Goal: Task Accomplishment & Management: Manage account settings

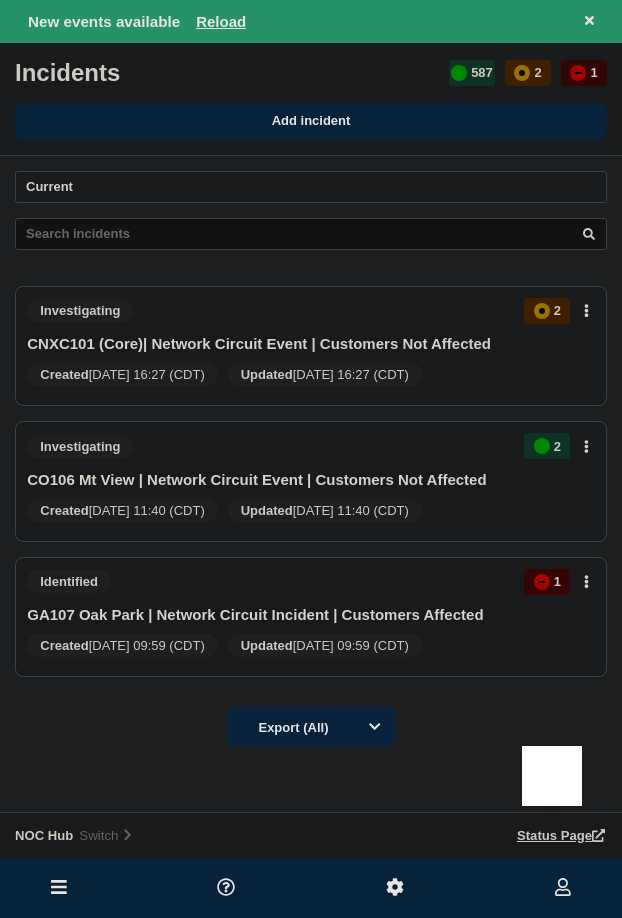
click at [221, 14] on button "Reload" at bounding box center [221, 21] width 50 height 17
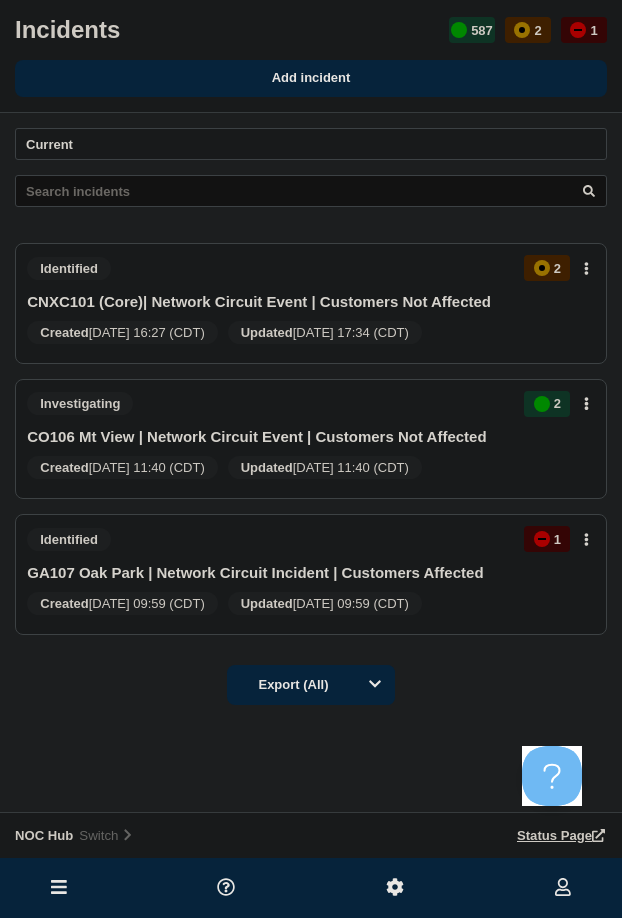
click at [65, 886] on button at bounding box center [59, 888] width 28 height 24
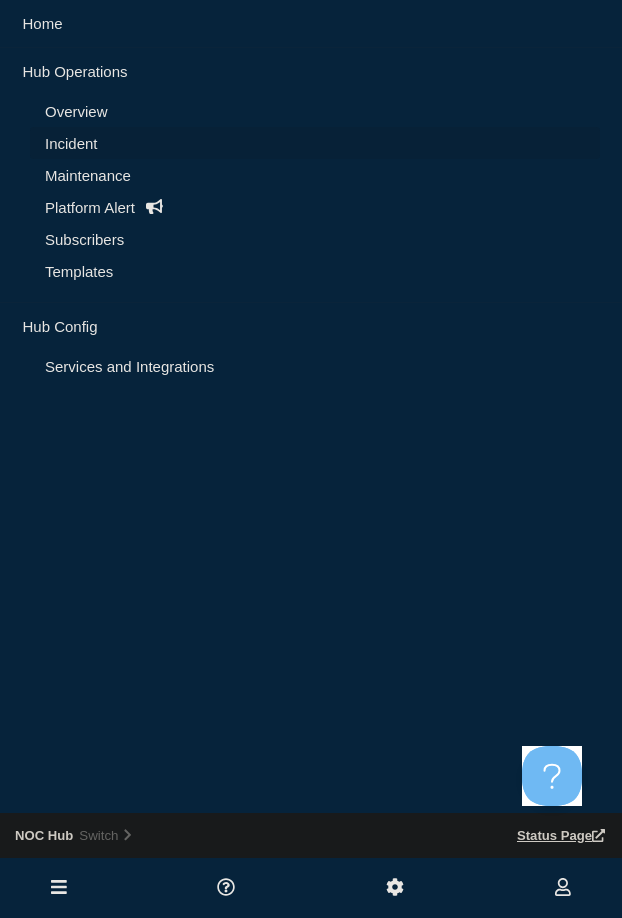
click at [127, 171] on link "Maintenance" at bounding box center [315, 175] width 540 height 17
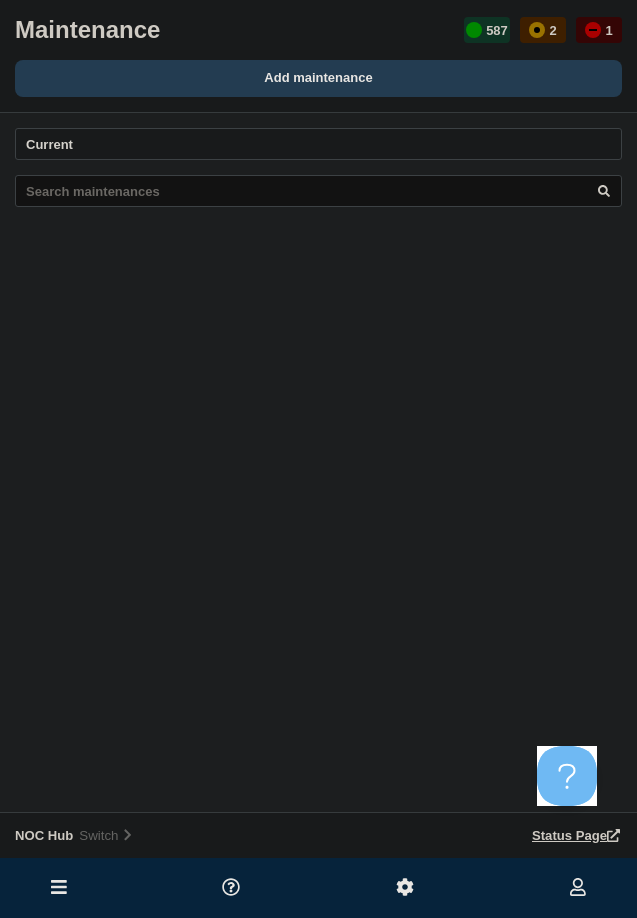
click at [295, 89] on link "Add maintenance" at bounding box center [318, 78] width 607 height 37
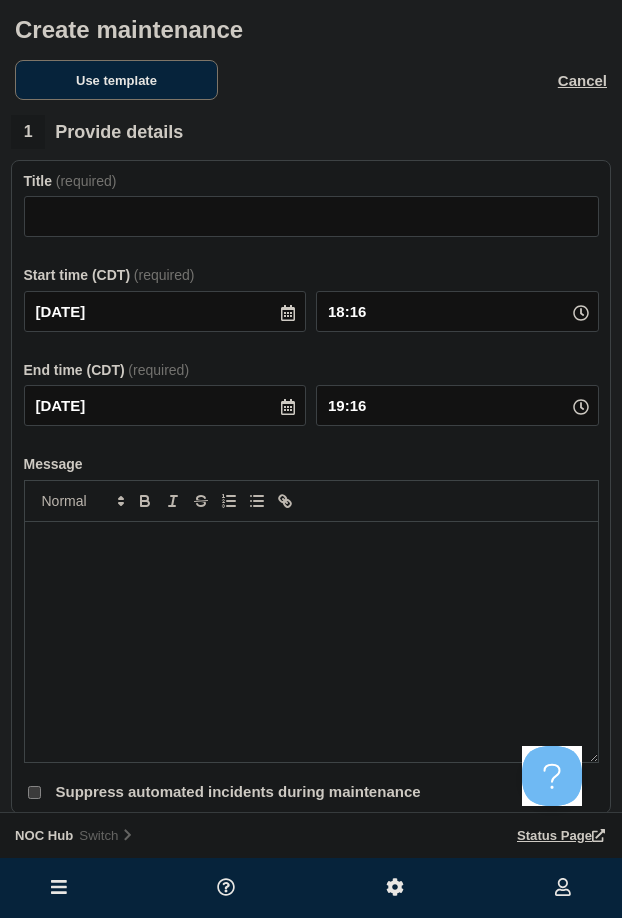
click at [160, 97] on button "Use template" at bounding box center [116, 80] width 203 height 40
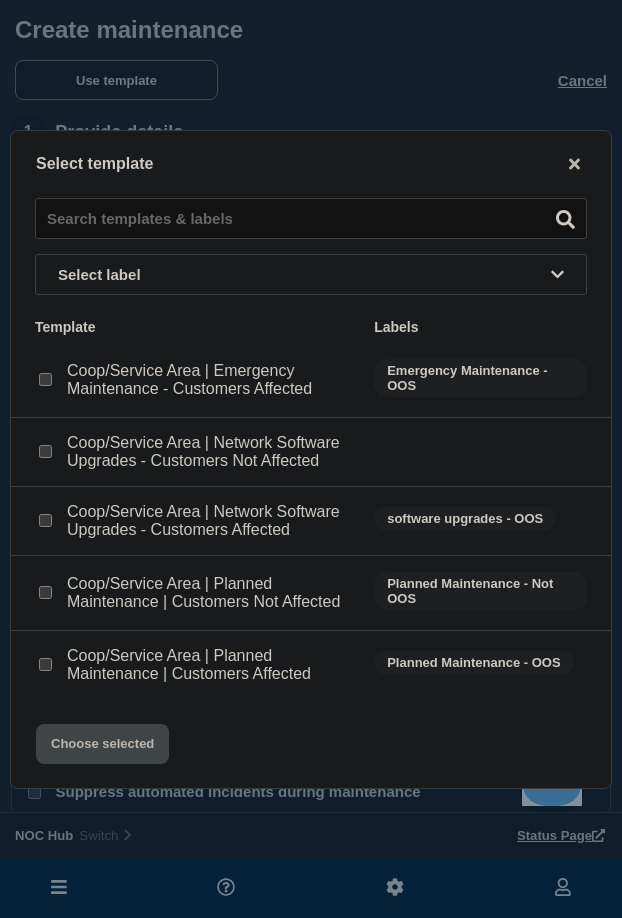
click at [44, 453] on input "Coop/Service Area | Network Software Upgrades - Customers Not Affected checkbox" at bounding box center [45, 451] width 13 height 13
checkbox input "true"
click at [41, 596] on input "Coop/Service Area | Planned Maintenance | Customers Not Affected checkbox" at bounding box center [45, 592] width 13 height 13
checkbox input "true"
checkbox input "false"
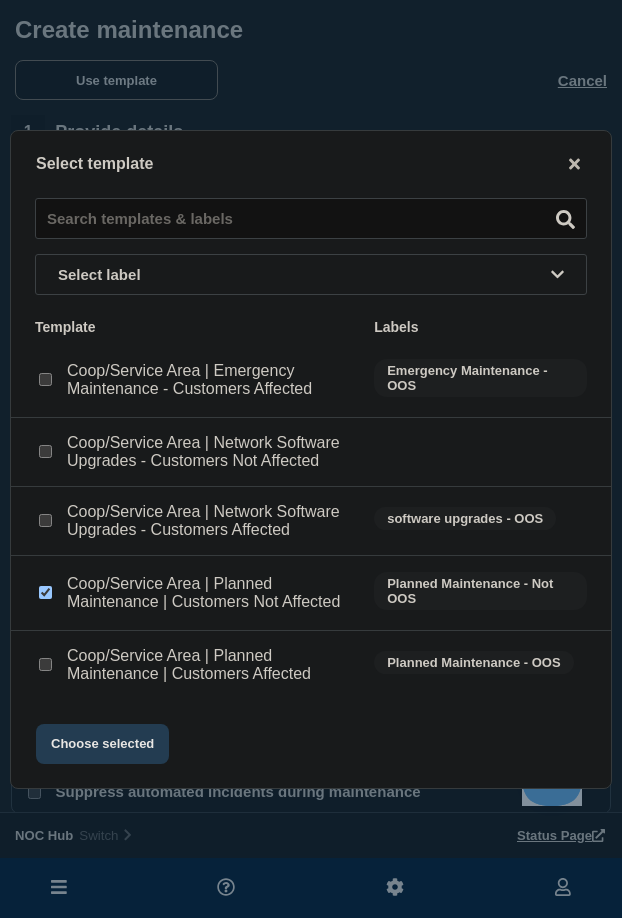
click at [98, 743] on button "Choose selected" at bounding box center [102, 744] width 133 height 40
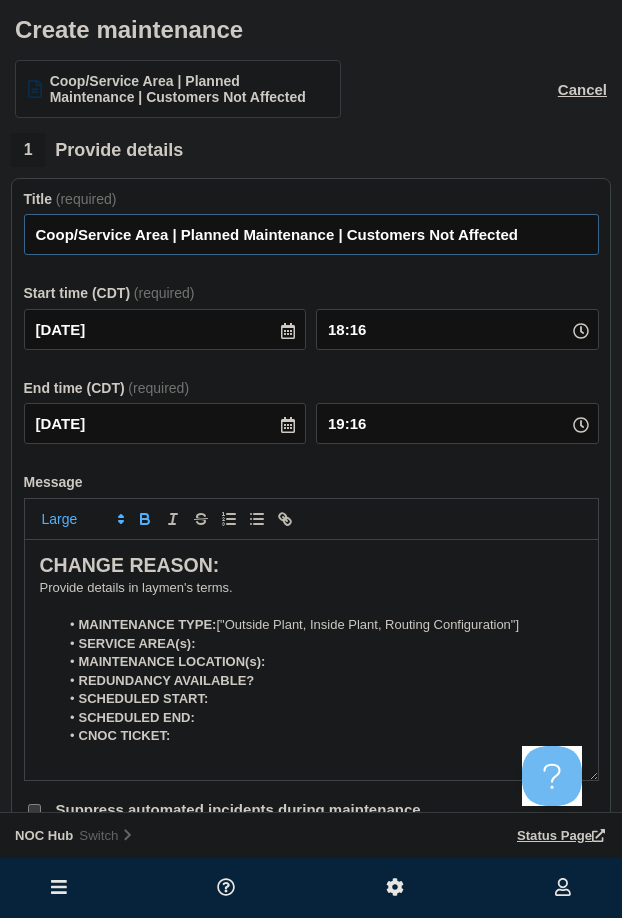
drag, startPoint x: 170, startPoint y: 244, endPoint x: 17, endPoint y: 249, distance: 153.0
click at [0, 242] on html "Home Hub Operations Overview Incident Maintenance Platform Alert Subscribers Te…" at bounding box center [311, 459] width 622 height 918
type input "MS026 (M-Pulse) | Planned Maintenance | Customers Not Affected"
click at [285, 337] on icon at bounding box center [288, 331] width 16 height 16
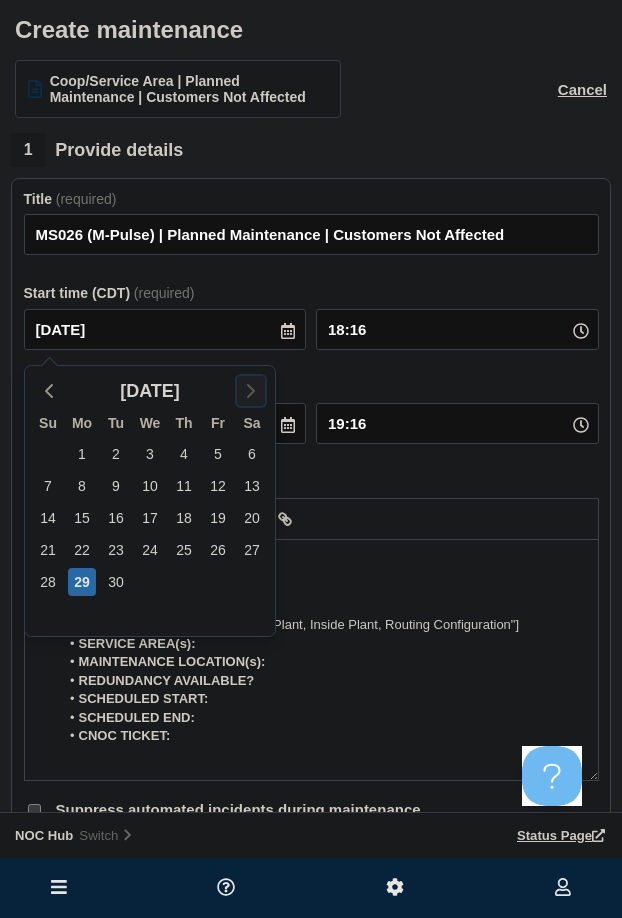
click at [253, 388] on icon "button" at bounding box center [251, 391] width 24 height 24
click at [151, 450] on div "1" at bounding box center [150, 454] width 28 height 28
type input "[DATE]"
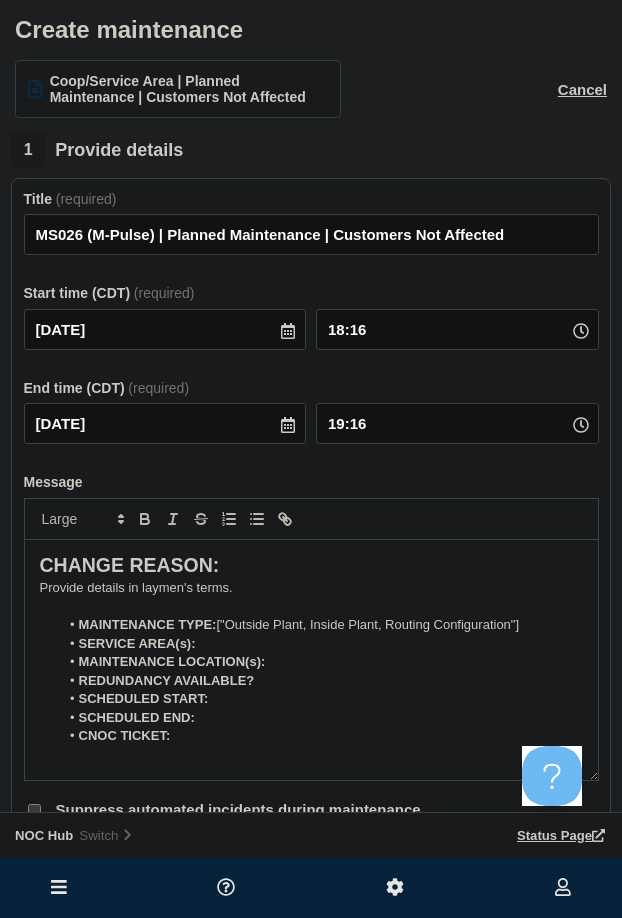
click at [586, 338] on icon at bounding box center [581, 331] width 16 height 16
click at [480, 339] on input "18:16" at bounding box center [457, 329] width 283 height 41
type input "00:00"
type input "01:00"
click at [576, 88] on button "Cancel" at bounding box center [582, 89] width 49 height 17
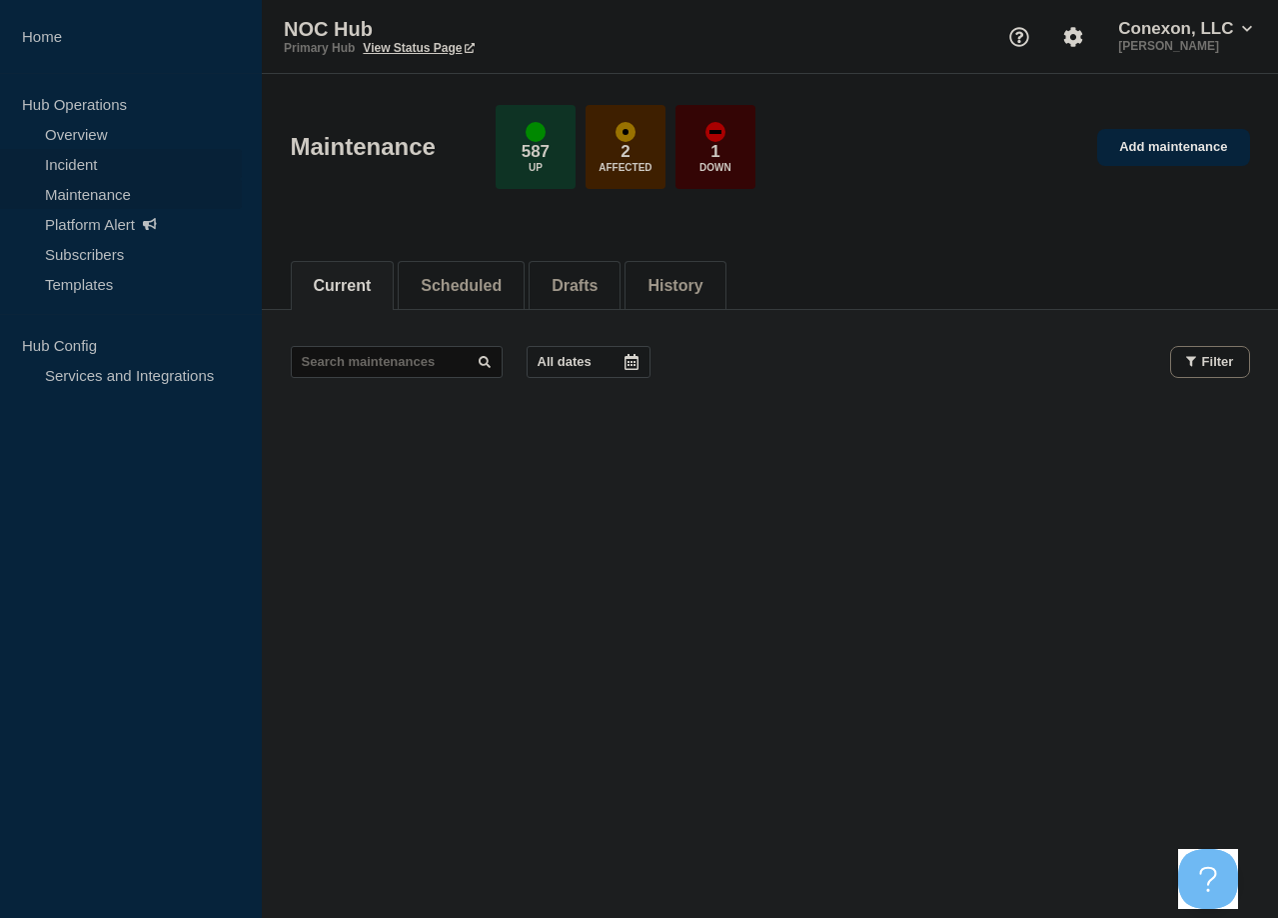
click at [91, 169] on link "Incident" at bounding box center [121, 164] width 242 height 30
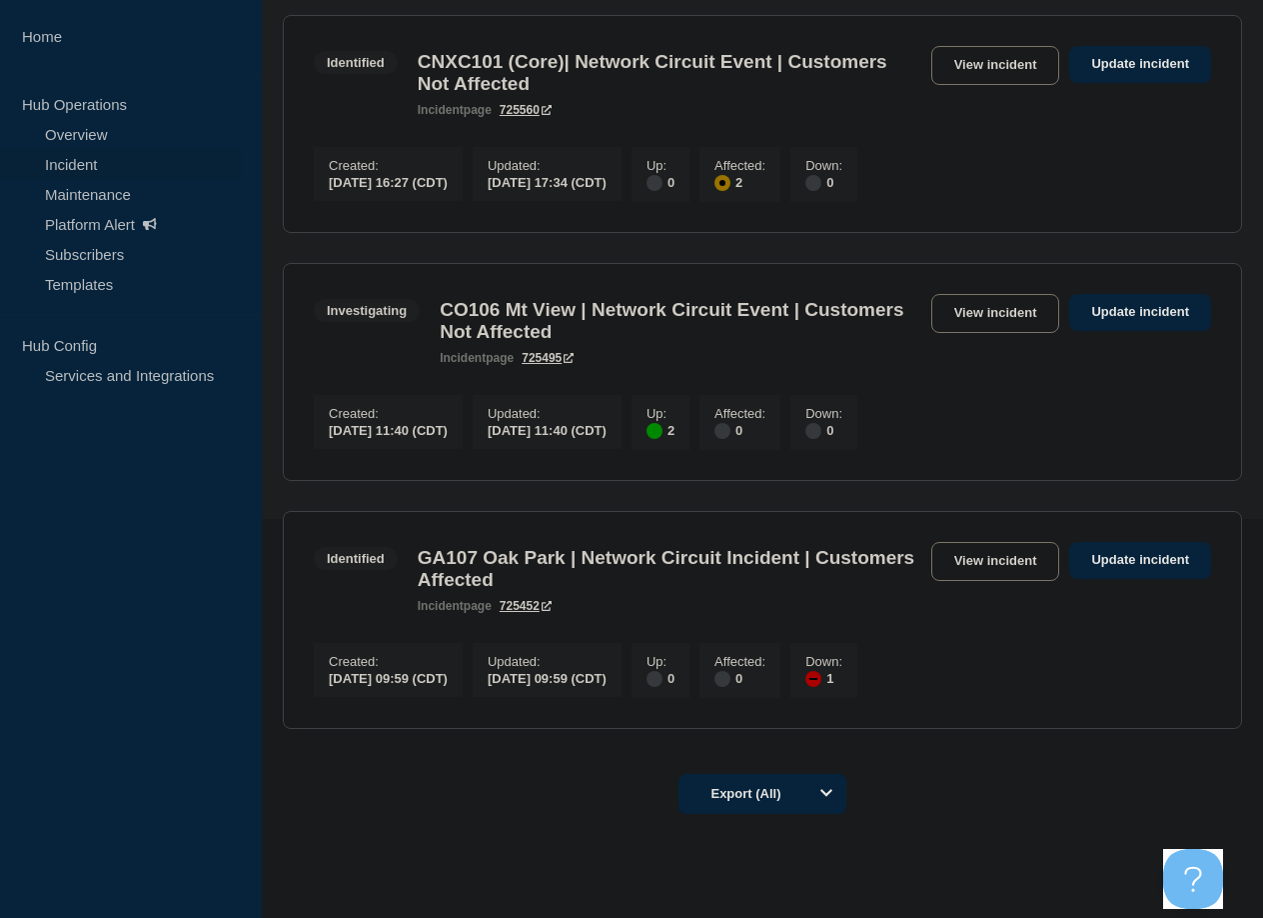
scroll to position [400, 0]
click at [621, 578] on link "Update incident" at bounding box center [1141, 559] width 142 height 37
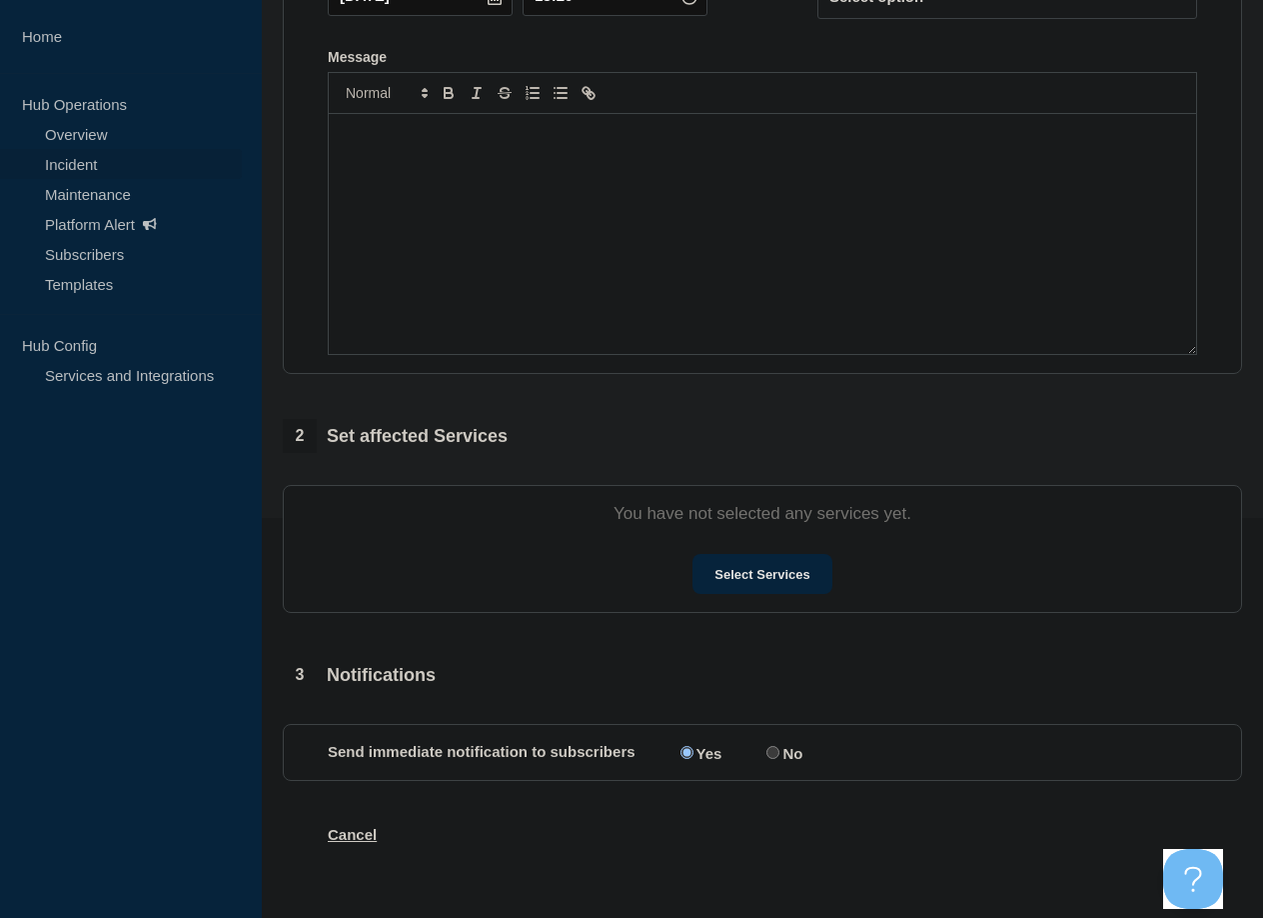
type input "GA107 Oak Park | Network Circuit Incident | Customers Affected"
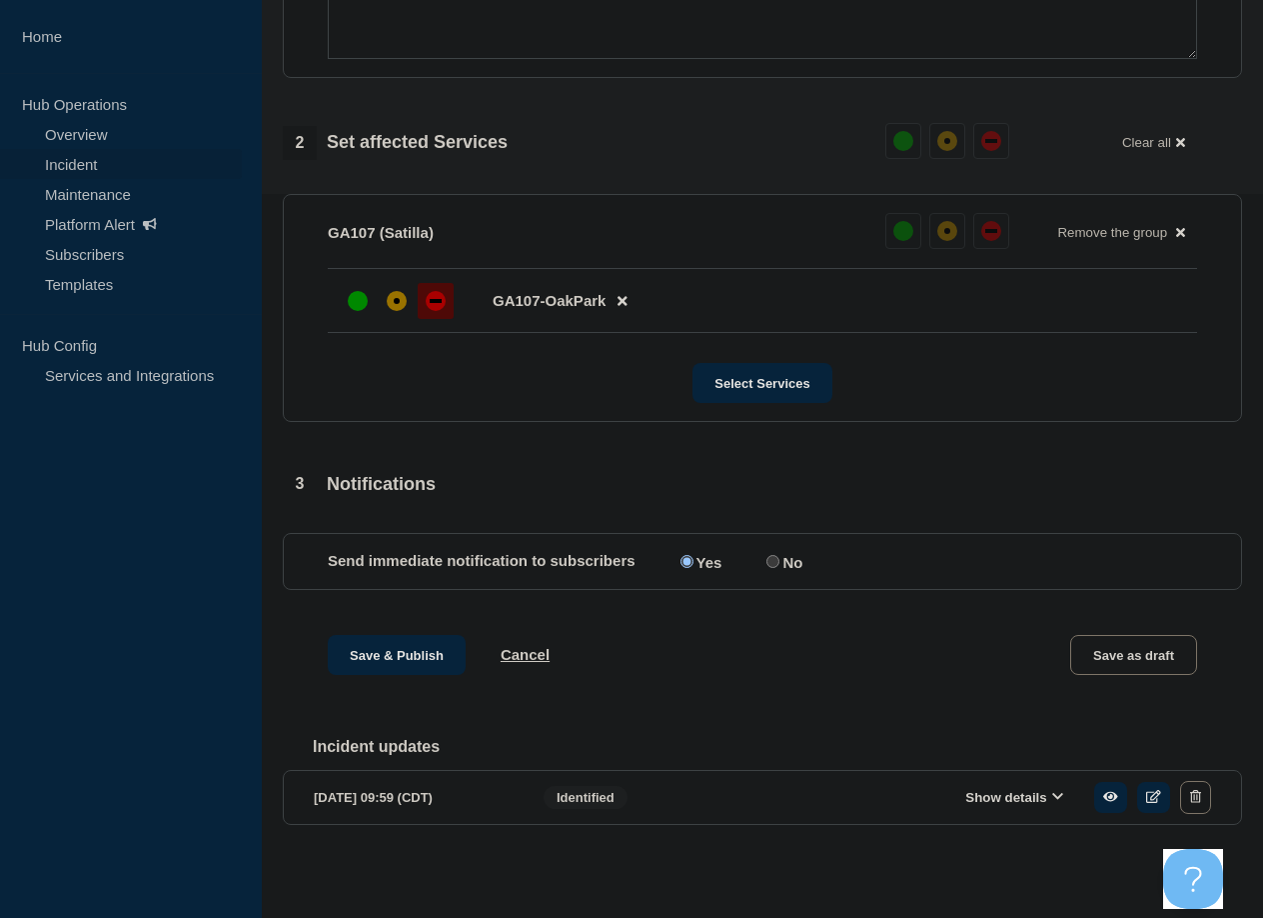
scroll to position [739, 0]
click at [621, 792] on button "Show details" at bounding box center [1015, 797] width 110 height 17
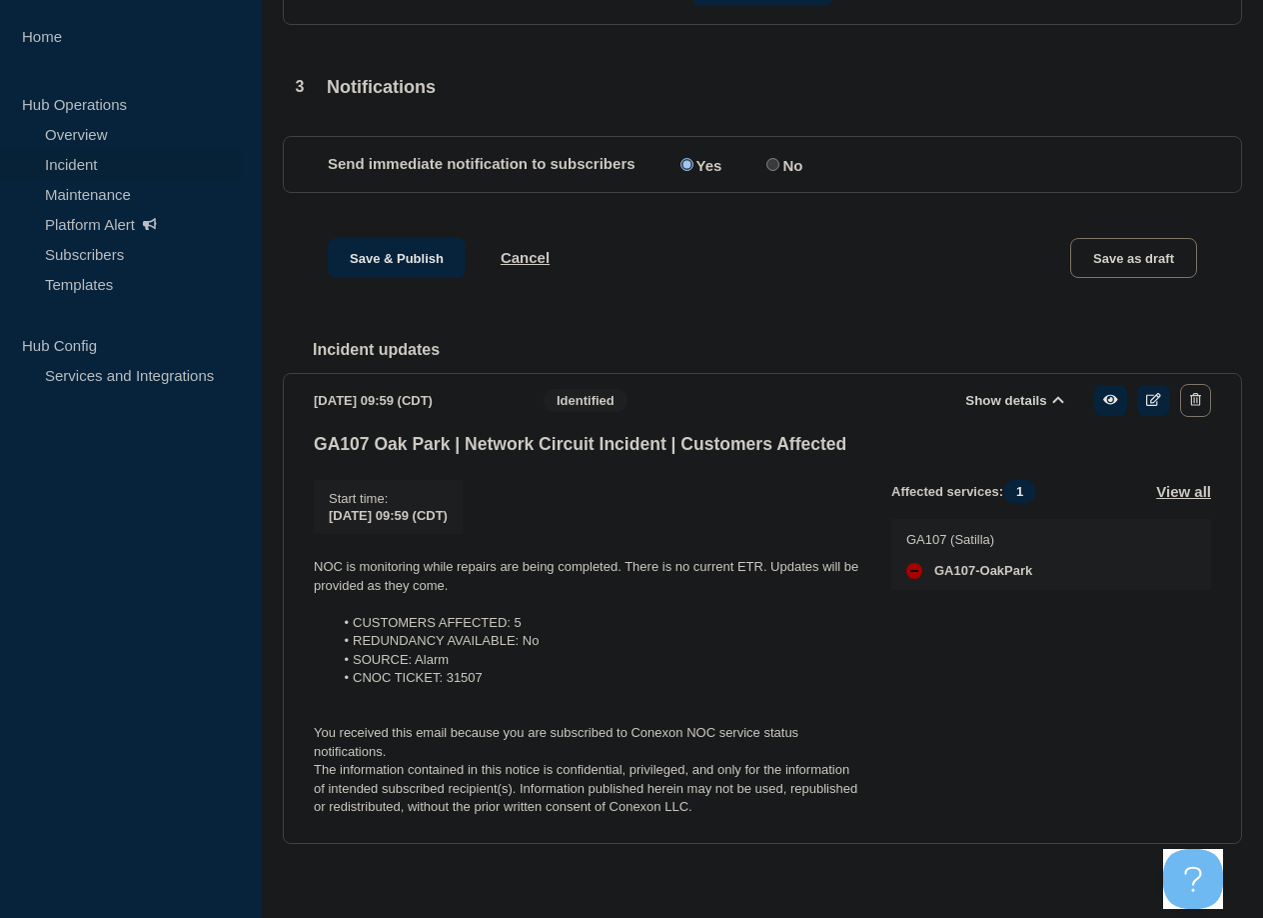
scroll to position [1158, 0]
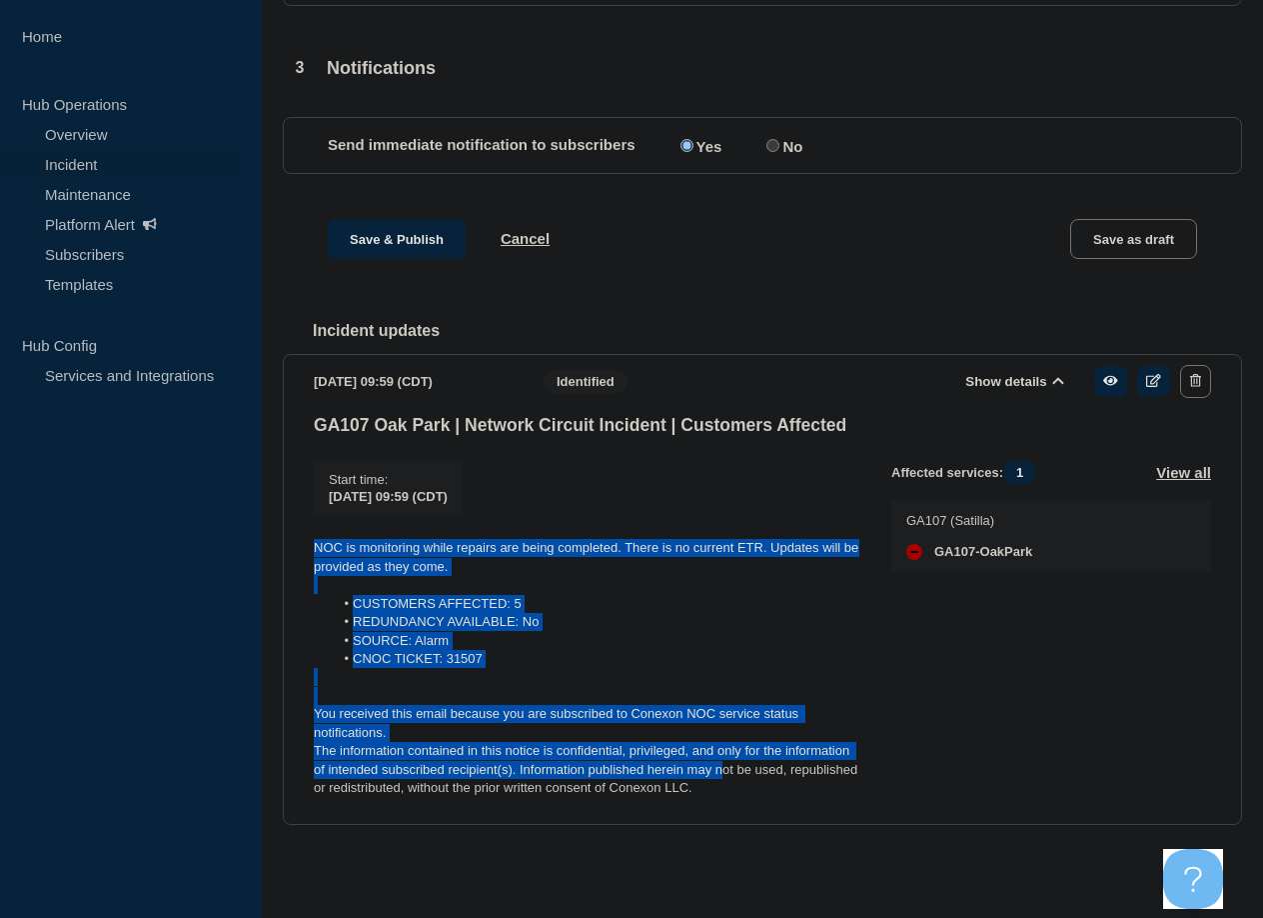
drag, startPoint x: 720, startPoint y: 781, endPoint x: 307, endPoint y: 551, distance: 472.5
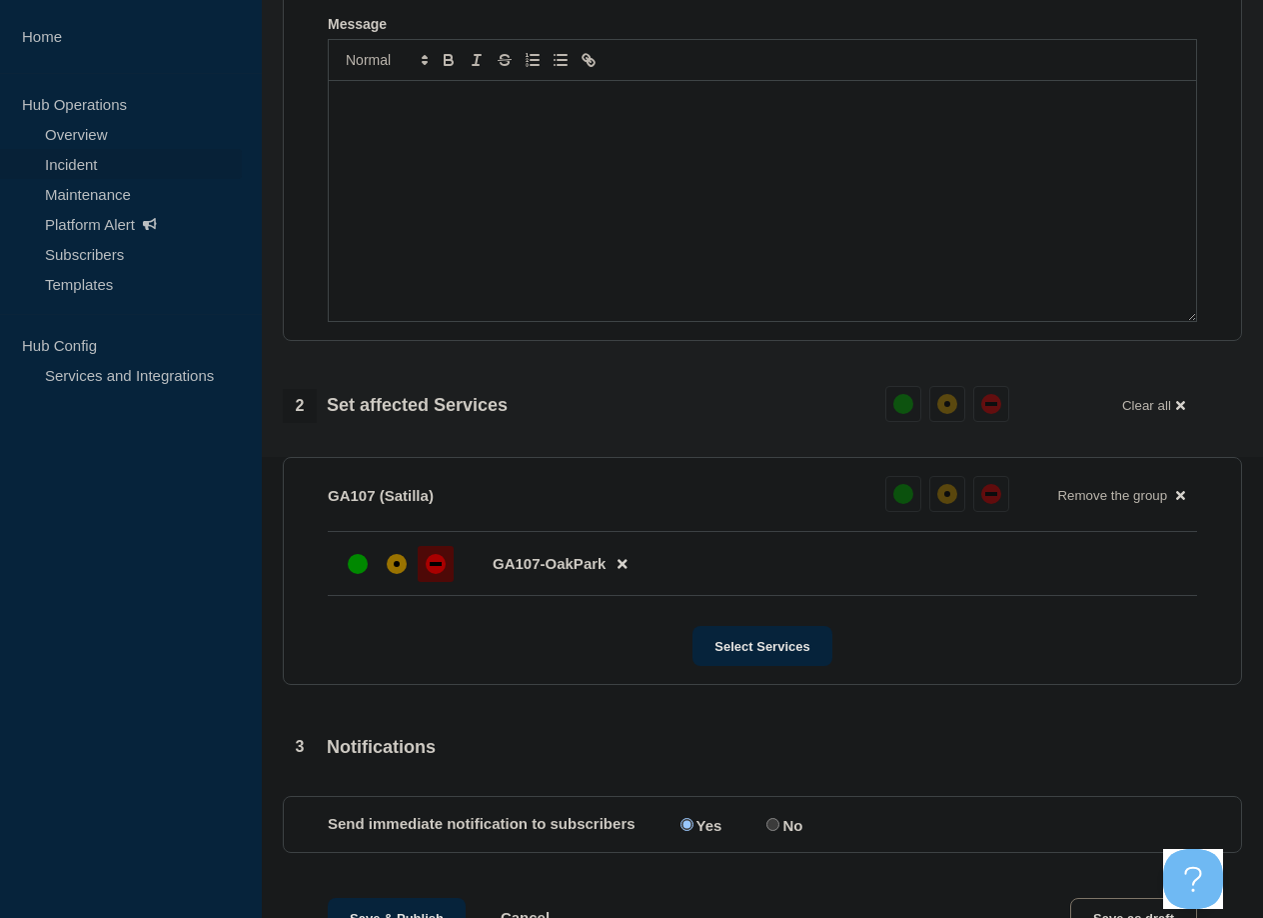
scroll to position [58, 0]
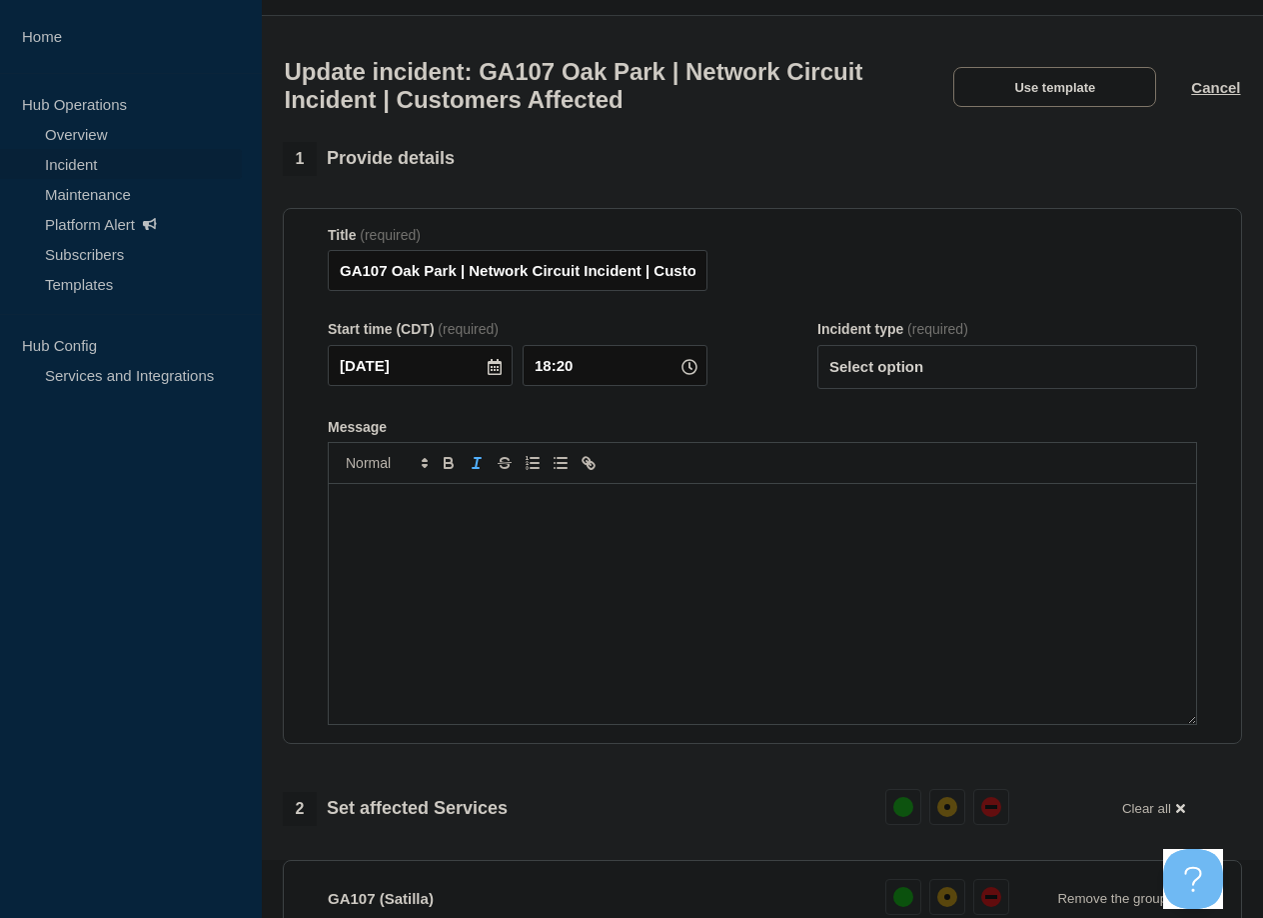
drag, startPoint x: 463, startPoint y: 485, endPoint x: 474, endPoint y: 491, distance: 12.5
click at [469, 484] on div at bounding box center [763, 463] width 870 height 42
drag, startPoint x: 478, startPoint y: 466, endPoint x: 487, endPoint y: 512, distance: 46.9
click at [478, 467] on icon "Toggle italic text" at bounding box center [477, 463] width 18 height 18
click at [466, 532] on div "﻿" at bounding box center [763, 604] width 868 height 240
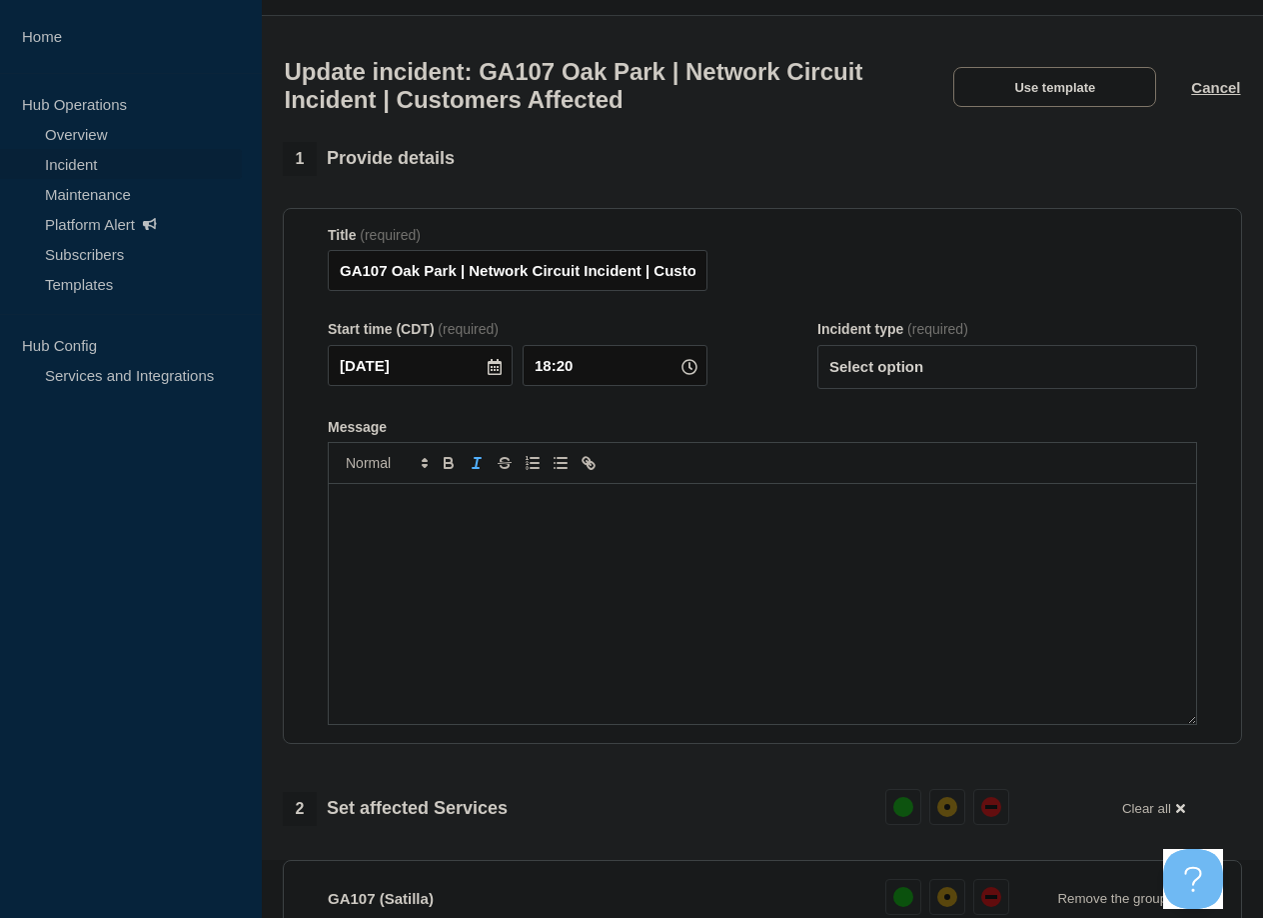
click at [476, 472] on icon "Toggle italic text" at bounding box center [477, 463] width 18 height 18
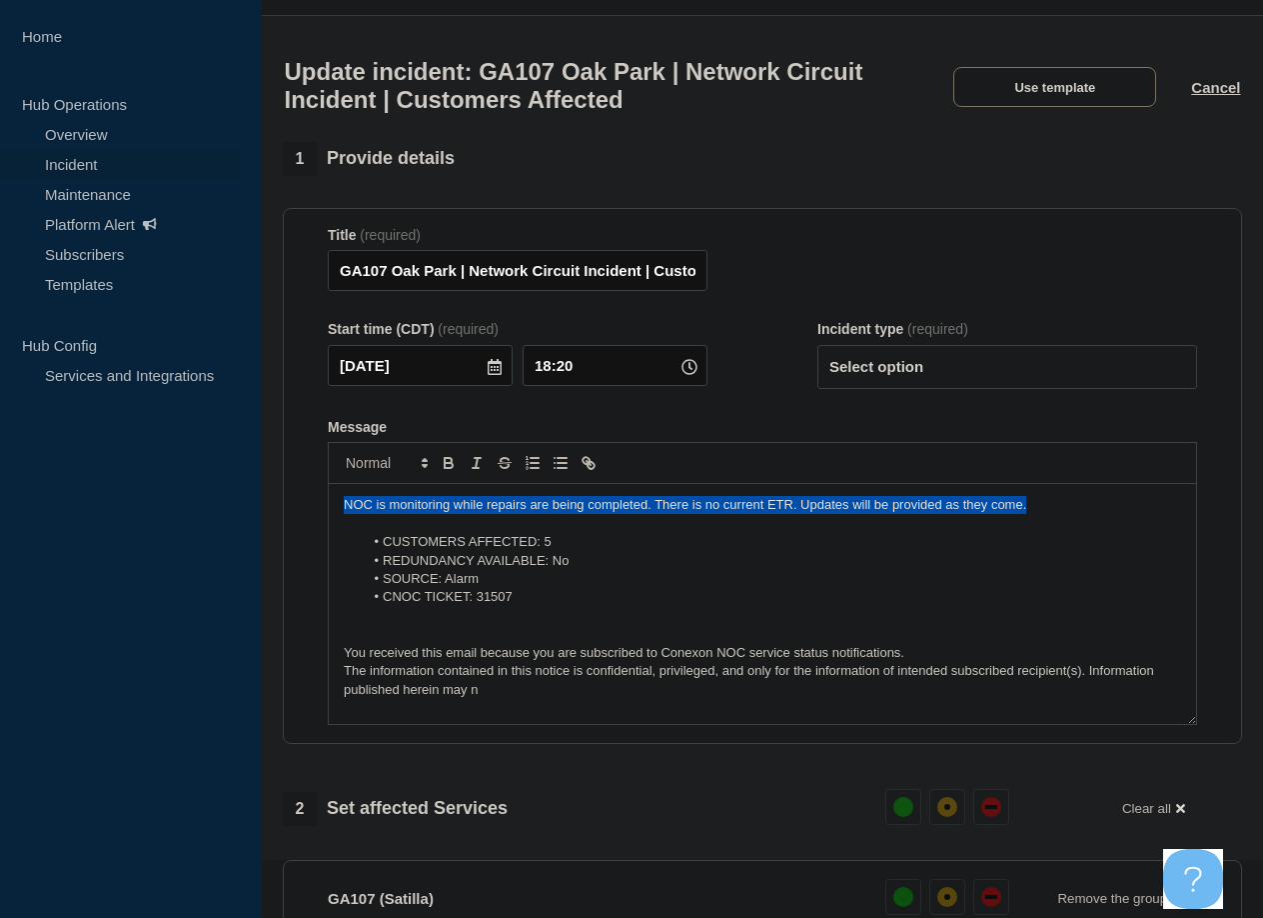
drag, startPoint x: 1058, startPoint y: 515, endPoint x: 674, endPoint y: 553, distance: 385.7
click at [326, 513] on section "Title (required) GA107 Oak Park | Network Circuit Incident | Customers Affected…" at bounding box center [763, 476] width 960 height 537
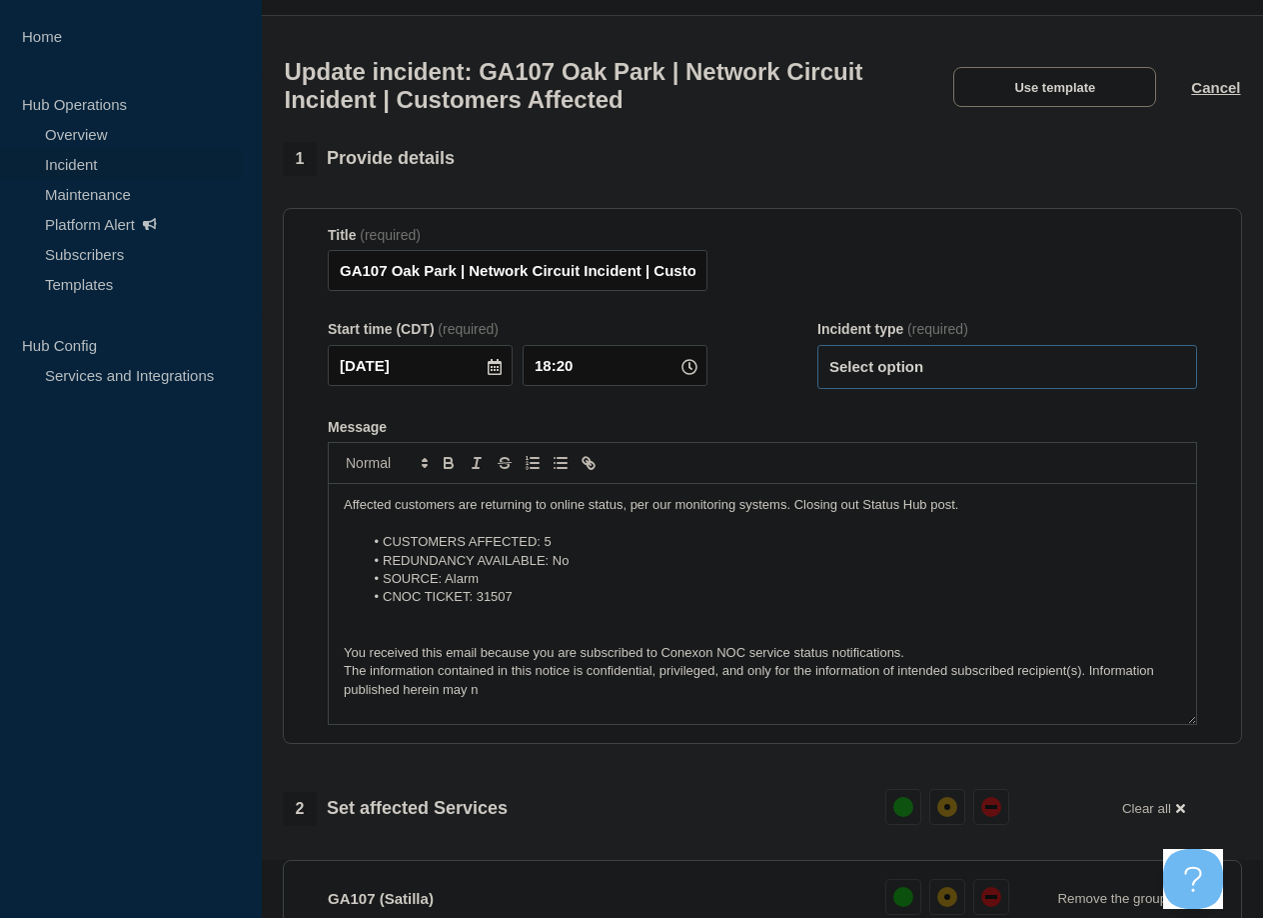
click at [621, 372] on select "Select option Investigating Identified Monitoring Resolved" at bounding box center [1008, 367] width 380 height 44
select select "resolved"
click at [621, 354] on select "Select option Investigating Identified Monitoring Resolved" at bounding box center [1008, 367] width 380 height 44
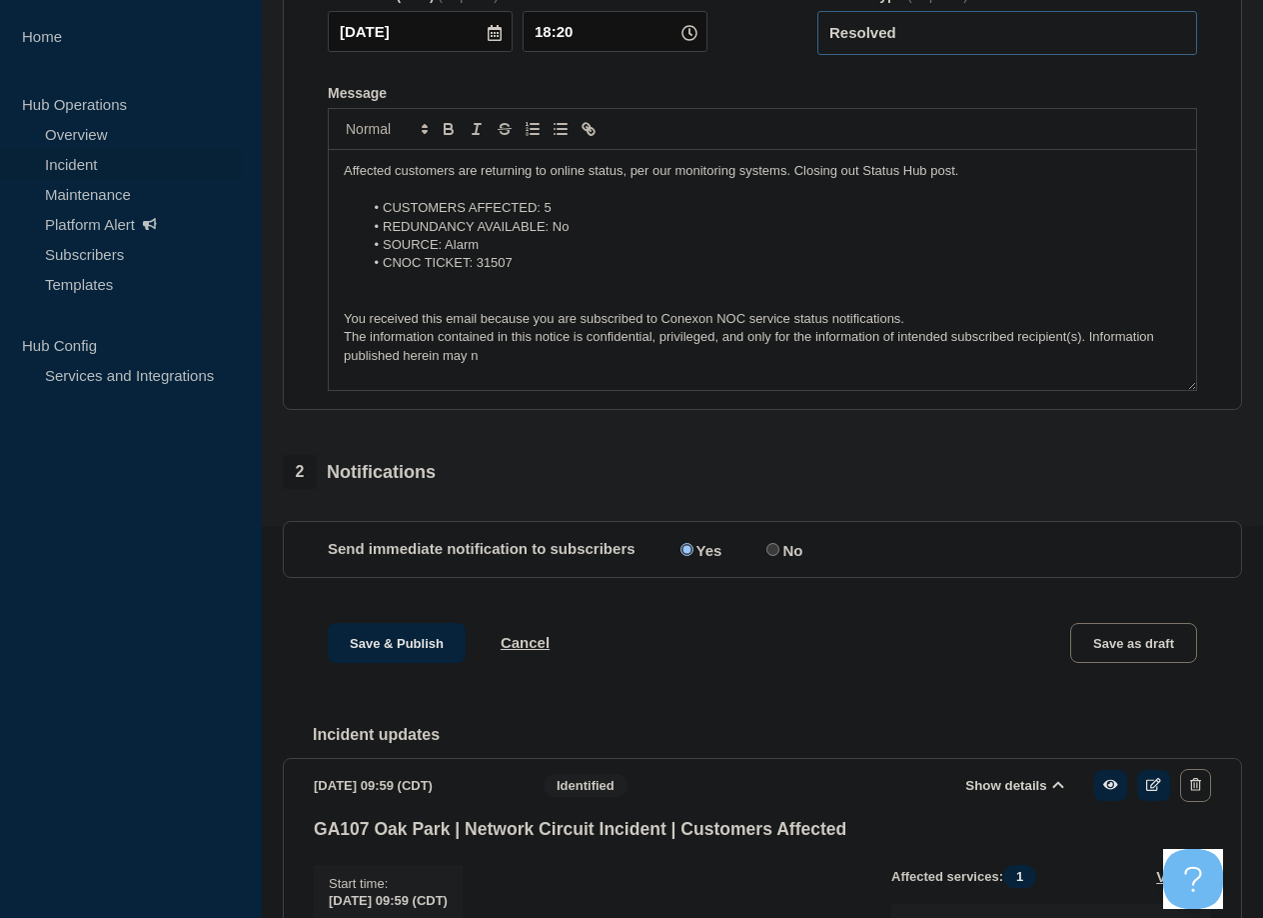
scroll to position [358, 0]
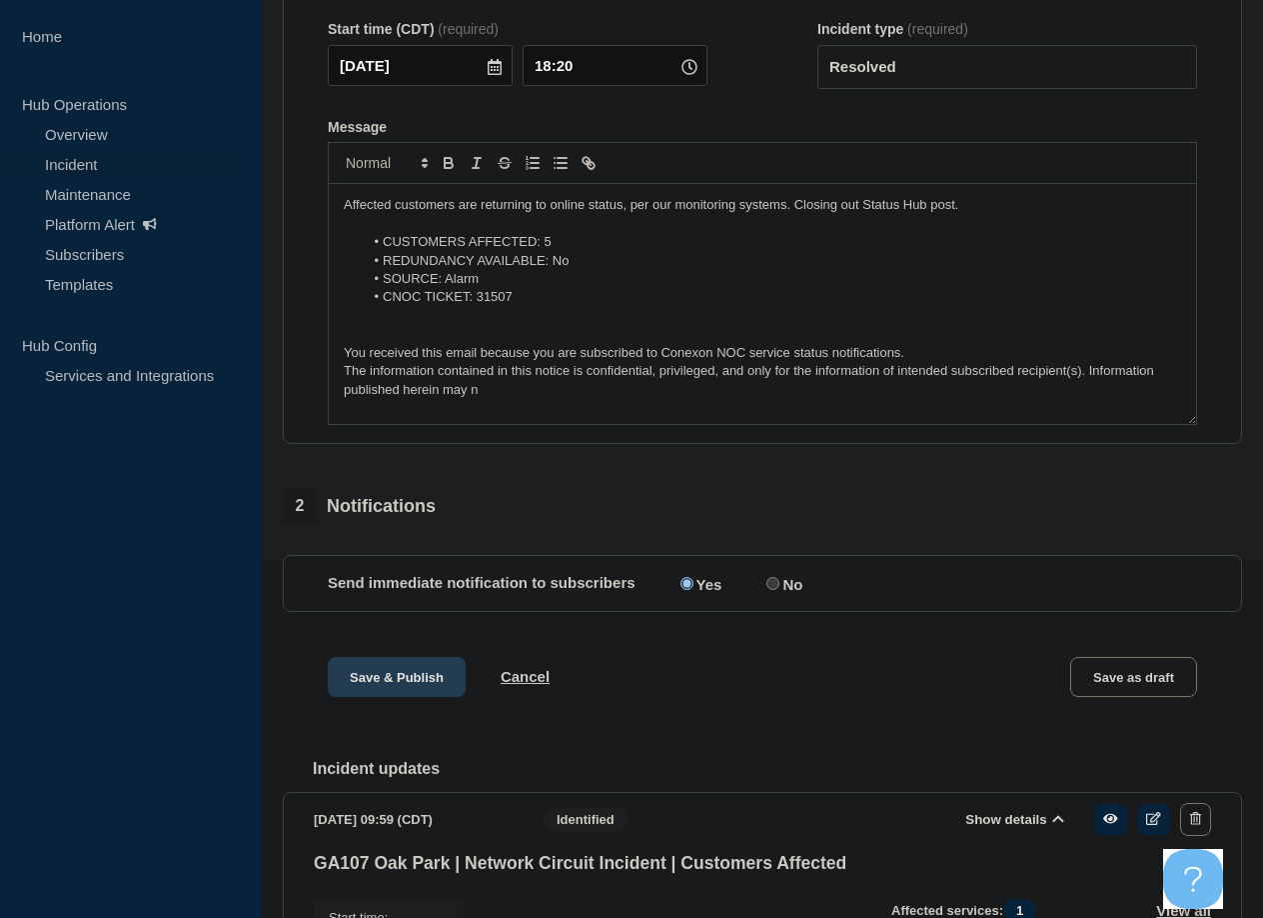
click at [408, 692] on button "Save & Publish" at bounding box center [397, 677] width 138 height 40
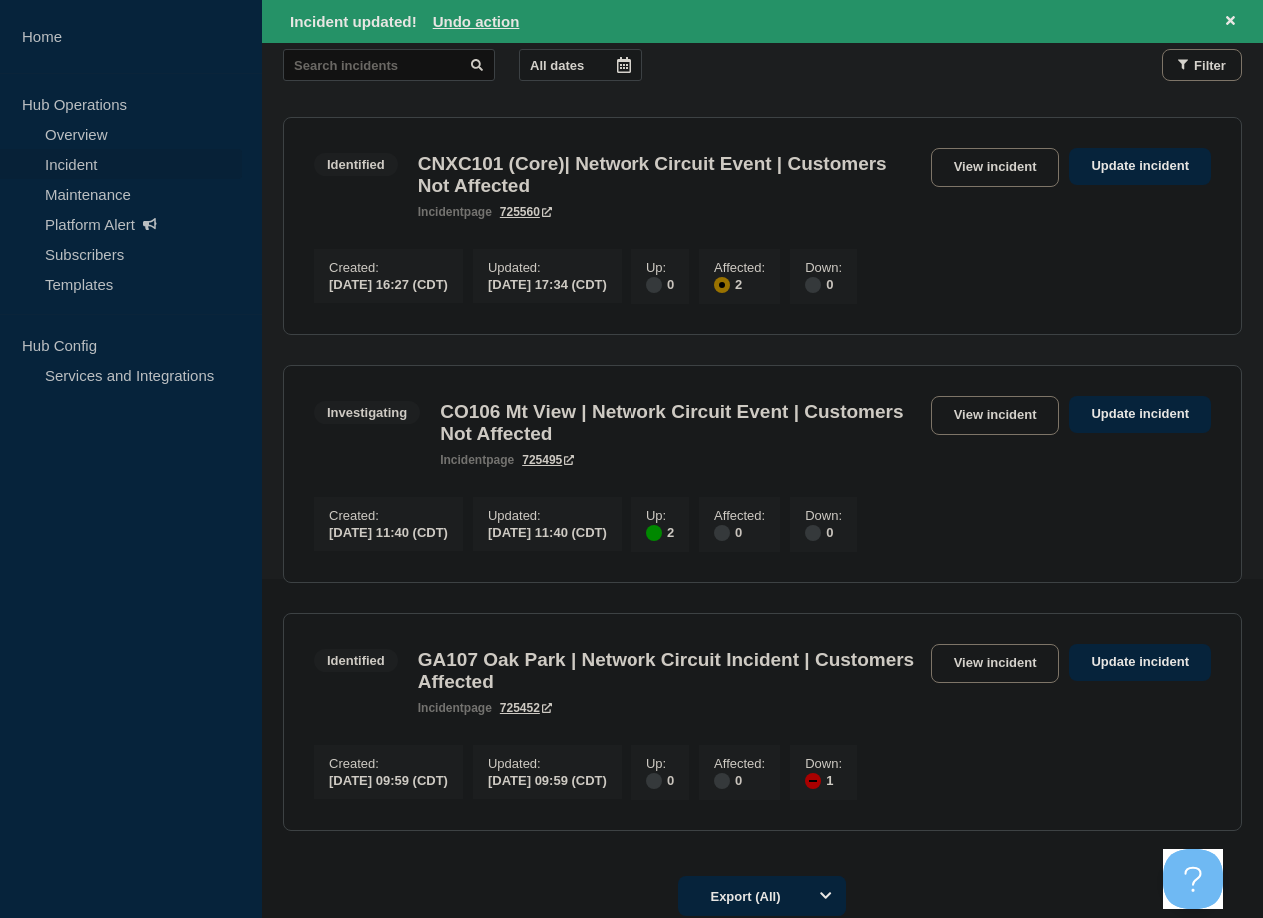
scroll to position [400, 0]
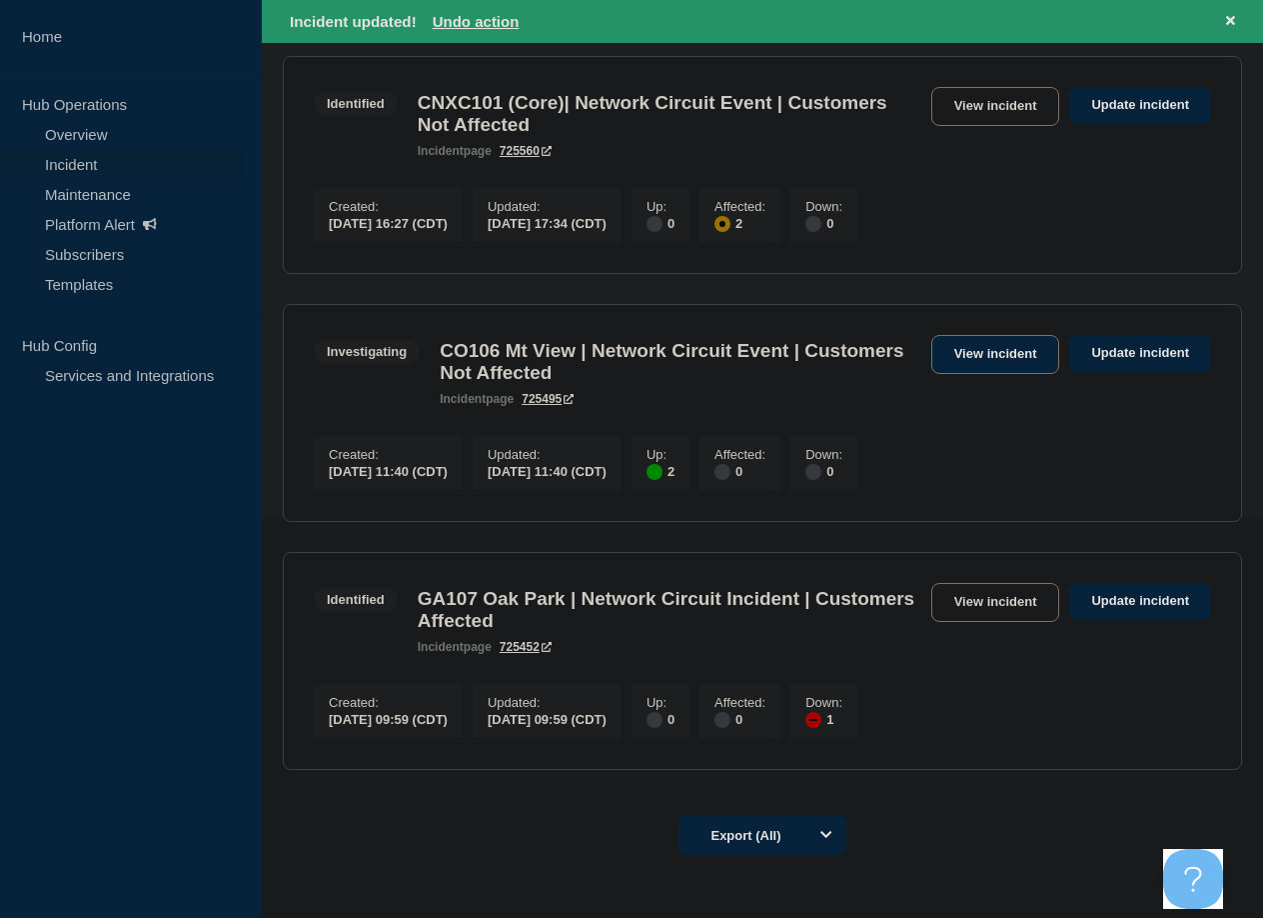
click at [621, 367] on link "View incident" at bounding box center [996, 354] width 129 height 39
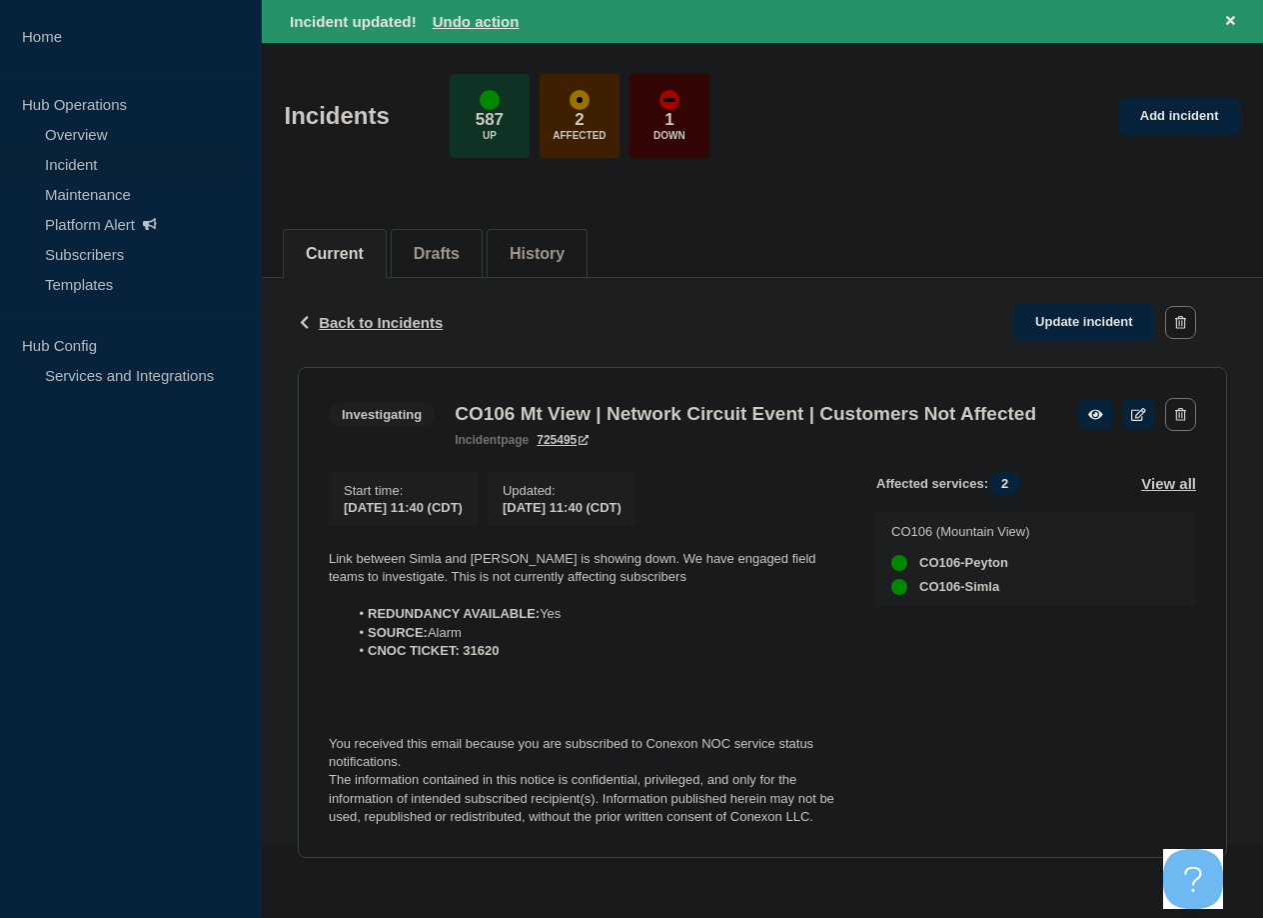
scroll to position [109, 0]
drag, startPoint x: 465, startPoint y: 651, endPoint x: 542, endPoint y: 655, distance: 77.1
click at [542, 655] on li "CNOC TICKET: 31620" at bounding box center [597, 651] width 497 height 18
copy strong "31620"
